Goal: Transaction & Acquisition: Download file/media

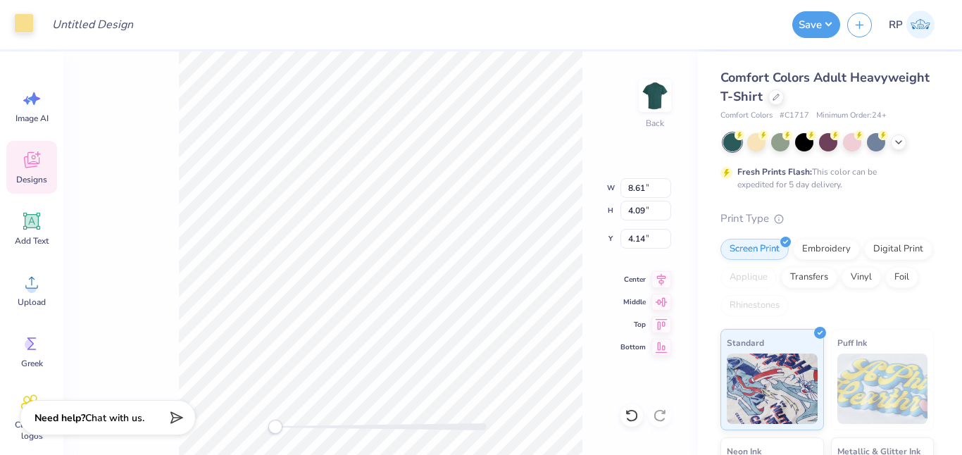
click at [25, 23] on div at bounding box center [24, 23] width 20 height 20
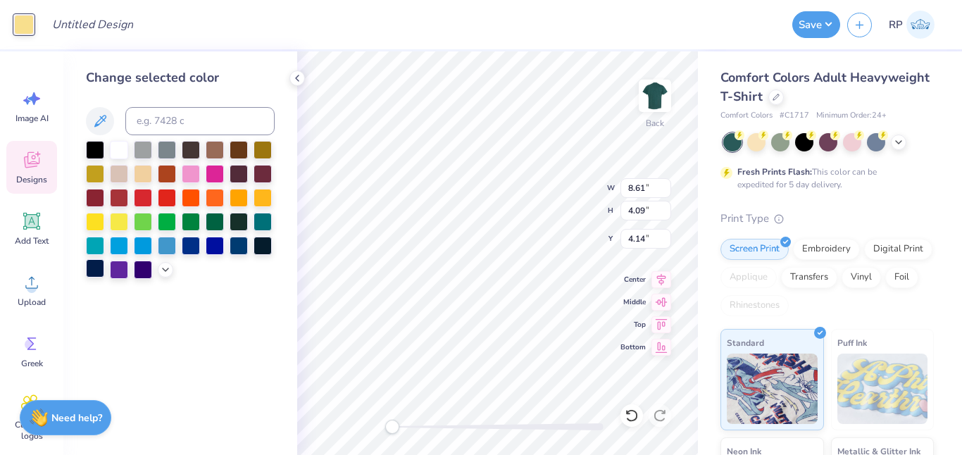
click at [94, 271] on div at bounding box center [95, 268] width 18 height 18
click at [266, 245] on div at bounding box center [263, 244] width 18 height 18
click at [234, 247] on div at bounding box center [239, 244] width 18 height 18
click at [164, 270] on icon at bounding box center [165, 268] width 11 height 11
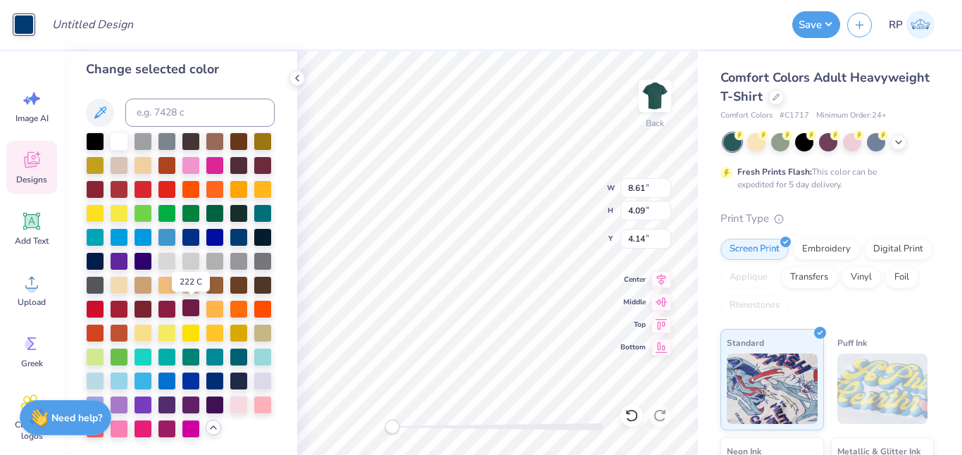
scroll to position [7, 0]
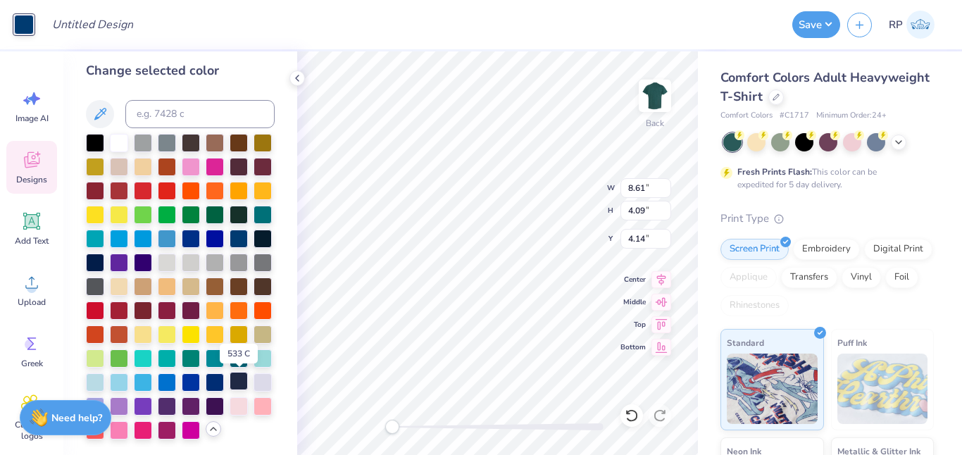
click at [237, 383] on div at bounding box center [239, 381] width 18 height 18
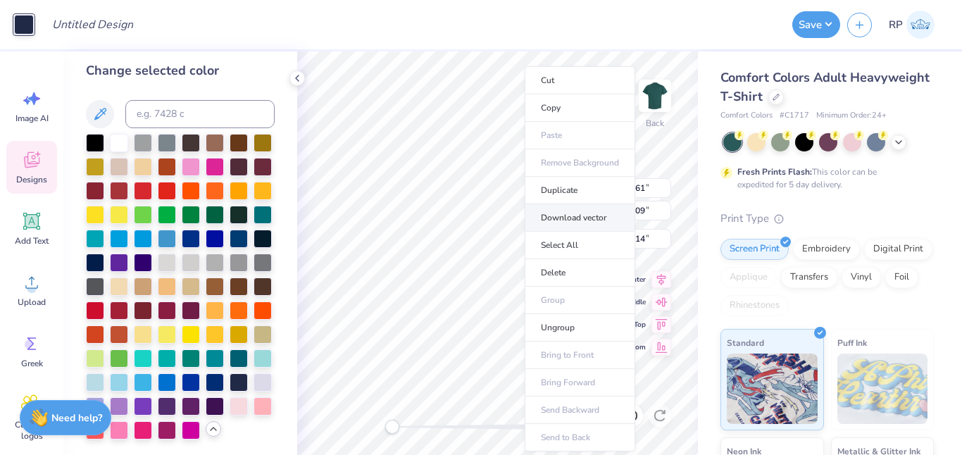
click at [586, 219] on li "Download vector" at bounding box center [580, 217] width 111 height 27
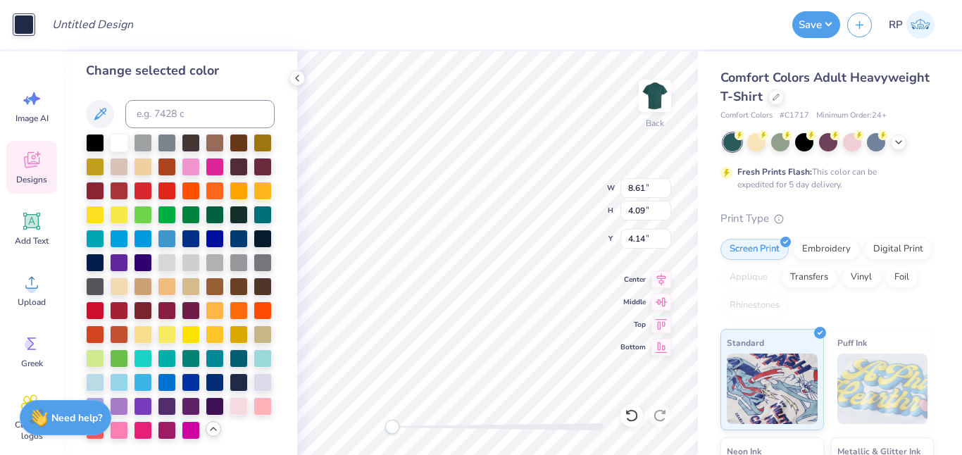
scroll to position [0, 0]
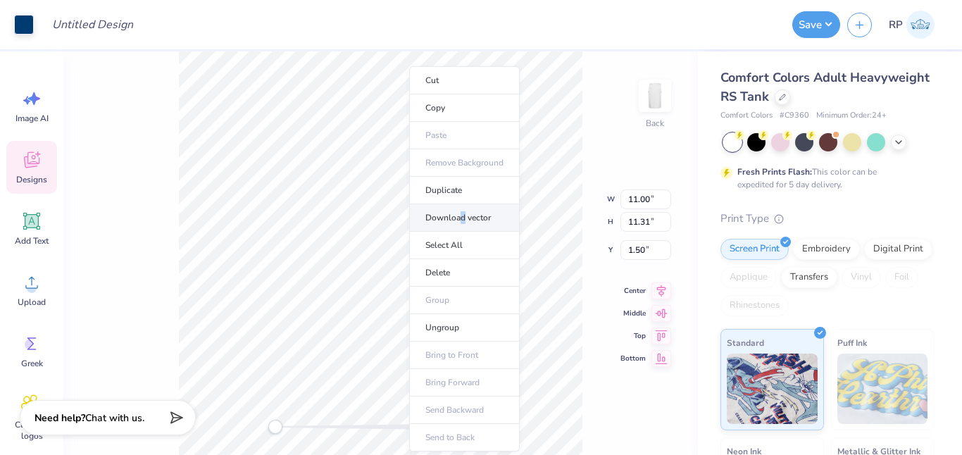
click at [463, 218] on li "Download vector" at bounding box center [464, 217] width 111 height 27
